Goal: Task Accomplishment & Management: Use online tool/utility

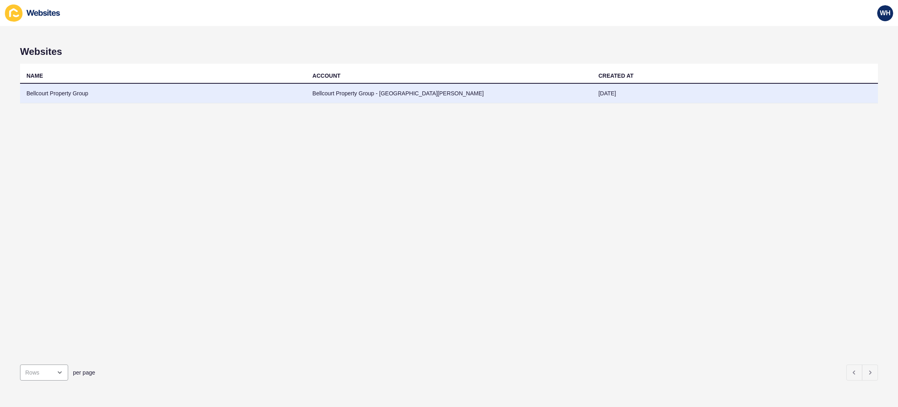
click at [547, 89] on td "Bellcourt Property Group - [GEOGRAPHIC_DATA][PERSON_NAME]" at bounding box center [449, 94] width 286 height 20
click at [400, 91] on td "Bellcourt Property Group - [GEOGRAPHIC_DATA][PERSON_NAME]" at bounding box center [449, 94] width 286 height 20
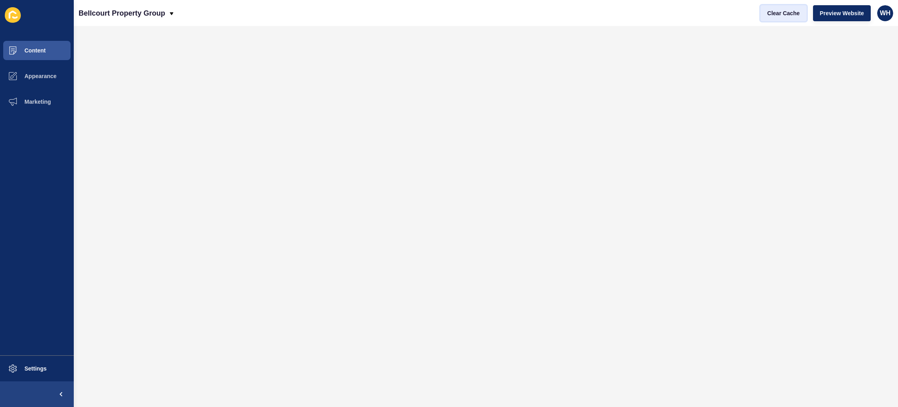
click at [786, 13] on span "Clear Cache" at bounding box center [783, 13] width 32 height 8
click at [780, 10] on span "Clear Cache" at bounding box center [783, 13] width 32 height 8
click at [793, 12] on span "Clear Cache" at bounding box center [783, 13] width 32 height 8
click at [789, 16] on span "Clear Cache" at bounding box center [783, 13] width 32 height 8
click at [777, 12] on span "Clear Cache" at bounding box center [783, 13] width 32 height 8
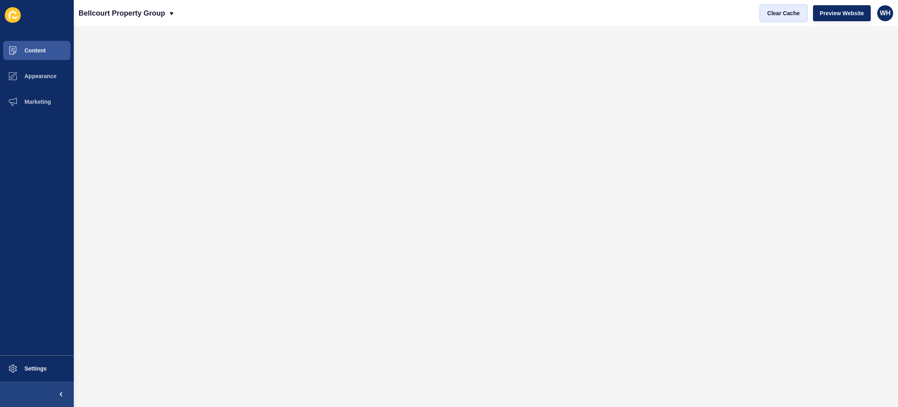
click at [784, 16] on span "Clear Cache" at bounding box center [783, 13] width 32 height 8
